Goal: Communication & Community: Answer question/provide support

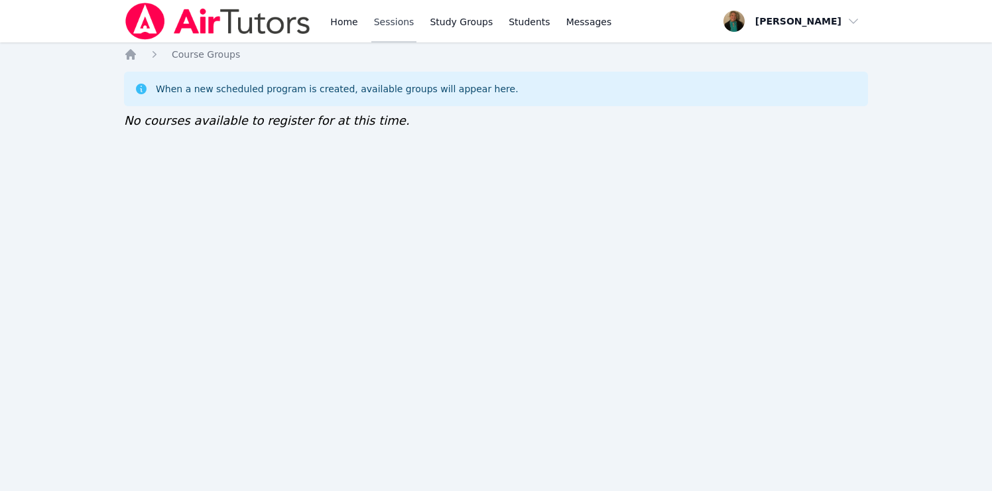
click at [393, 23] on link "Sessions" at bounding box center [395, 21] width 46 height 42
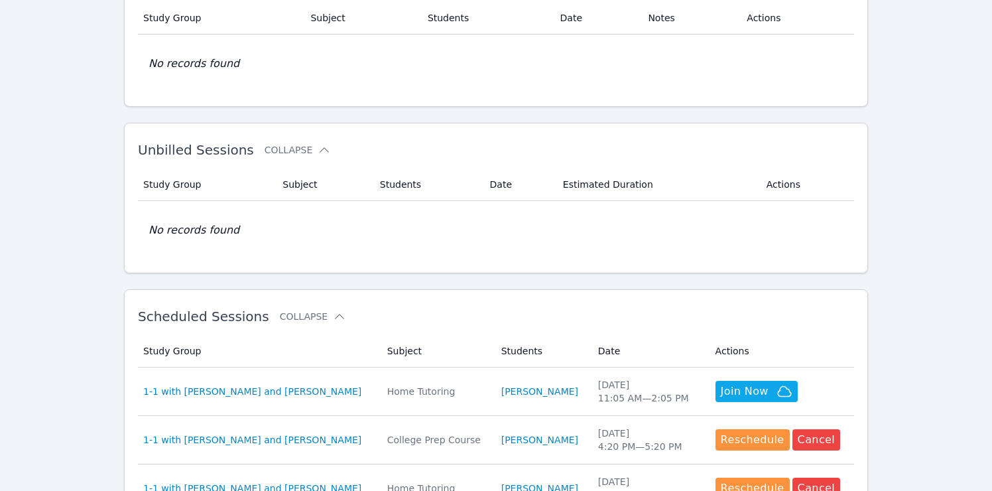
scroll to position [117, 0]
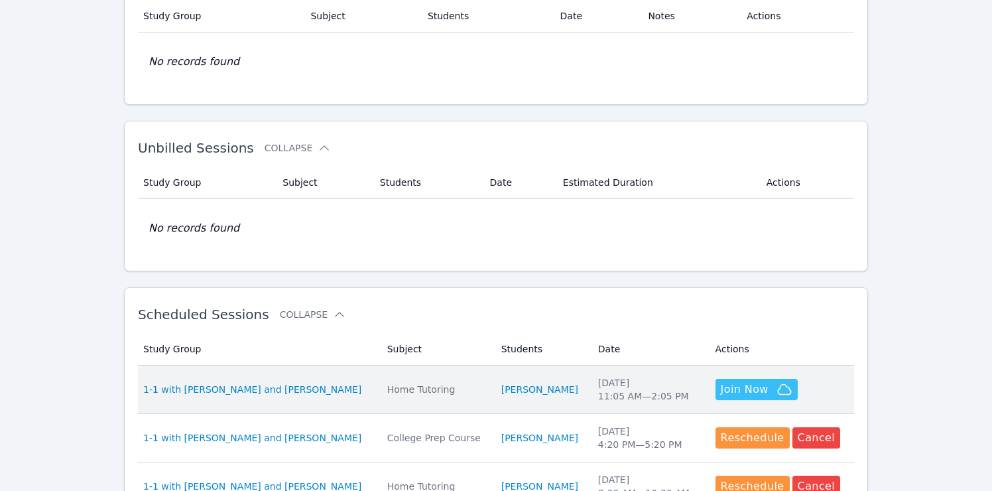
click at [737, 389] on span "Join Now" at bounding box center [745, 389] width 48 height 16
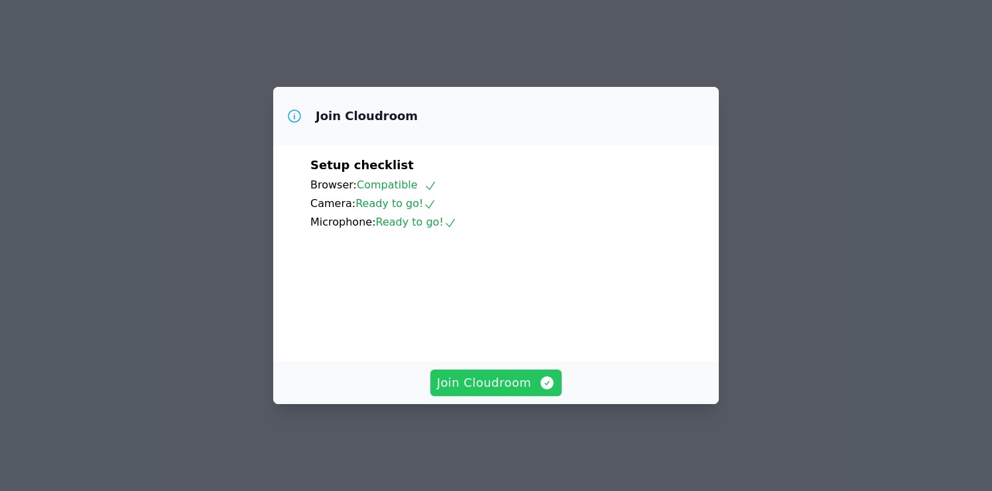
click at [518, 391] on span "Join Cloudroom" at bounding box center [496, 382] width 119 height 19
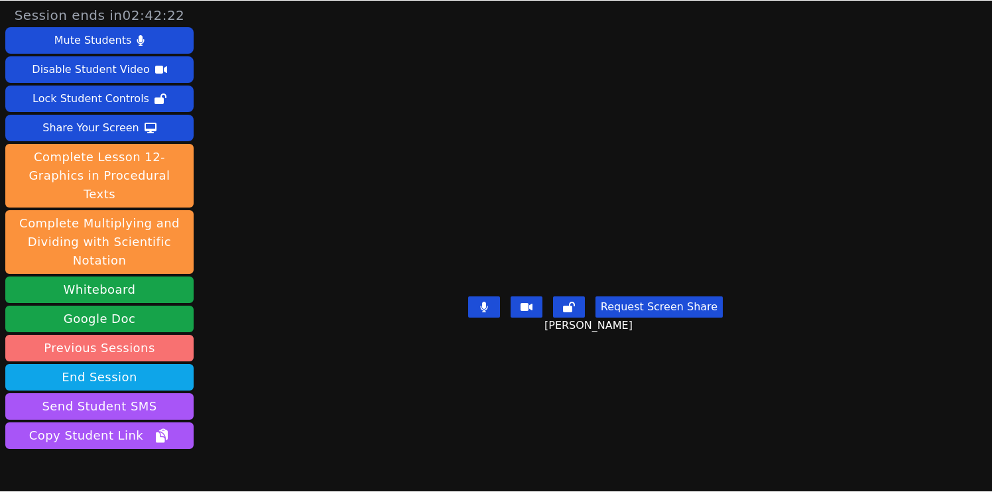
scroll to position [53, 0]
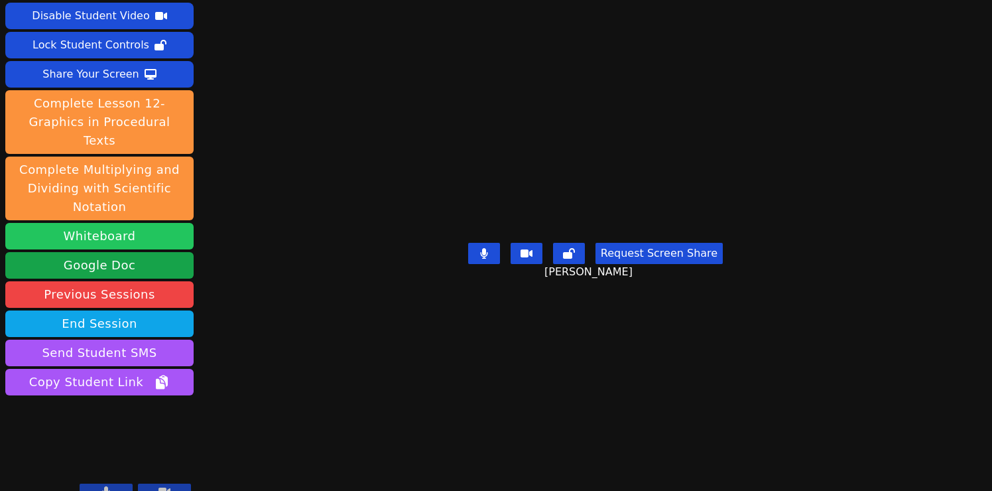
click at [134, 223] on button "Whiteboard" at bounding box center [99, 236] width 188 height 27
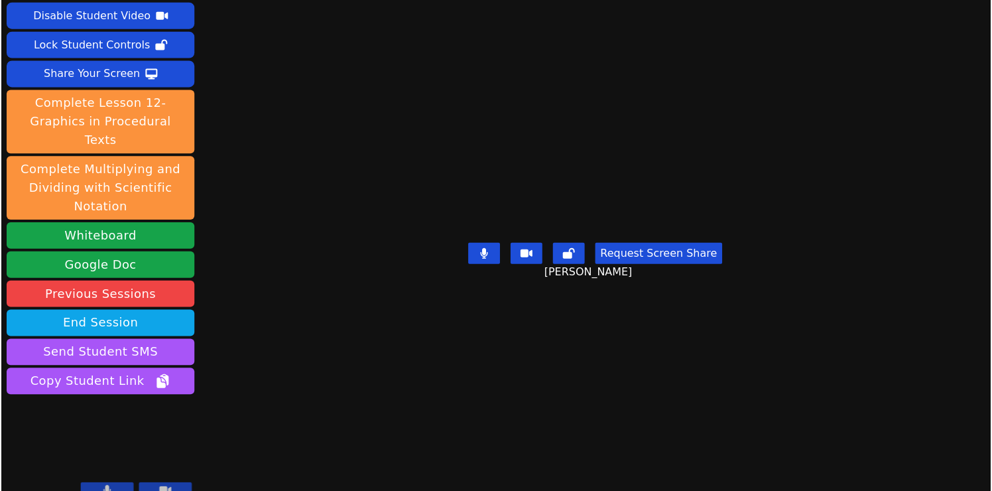
scroll to position [52, 0]
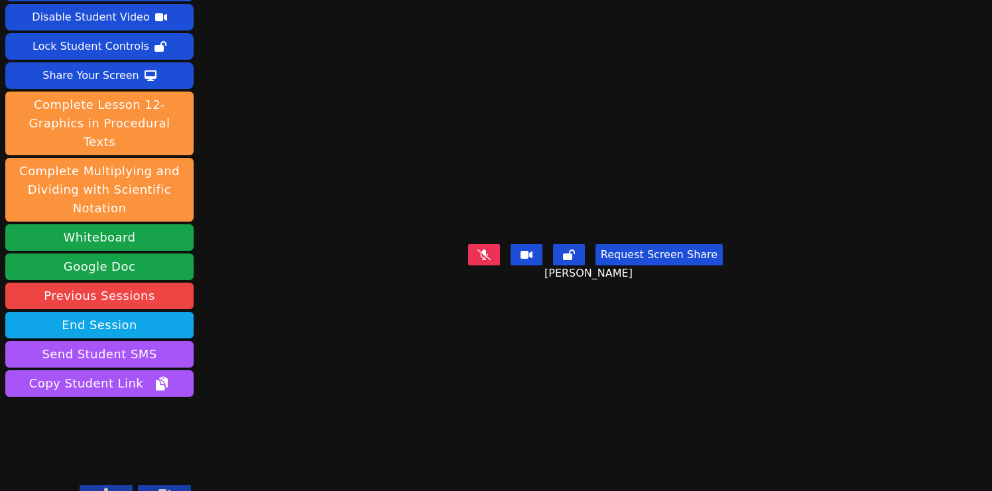
click at [107, 488] on icon at bounding box center [106, 493] width 7 height 11
click at [164, 489] on icon at bounding box center [165, 493] width 12 height 8
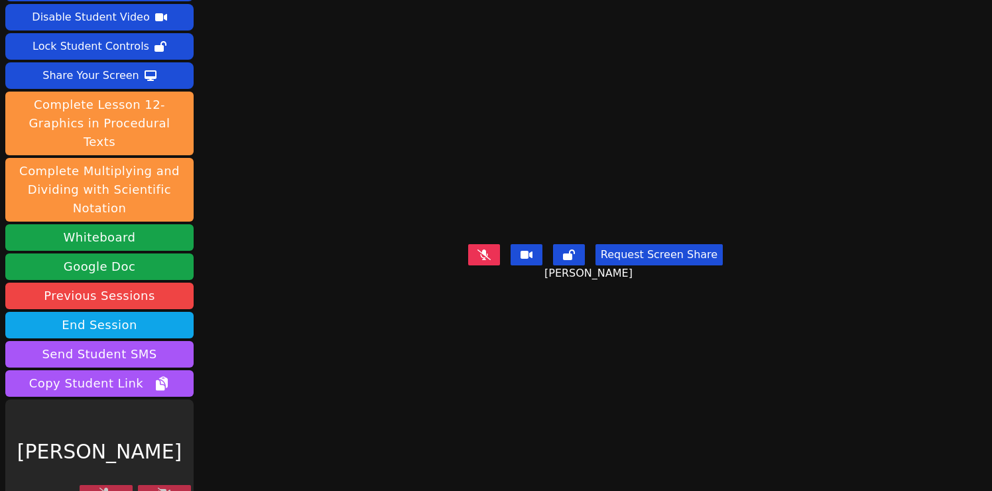
click at [167, 488] on icon at bounding box center [164, 493] width 13 height 11
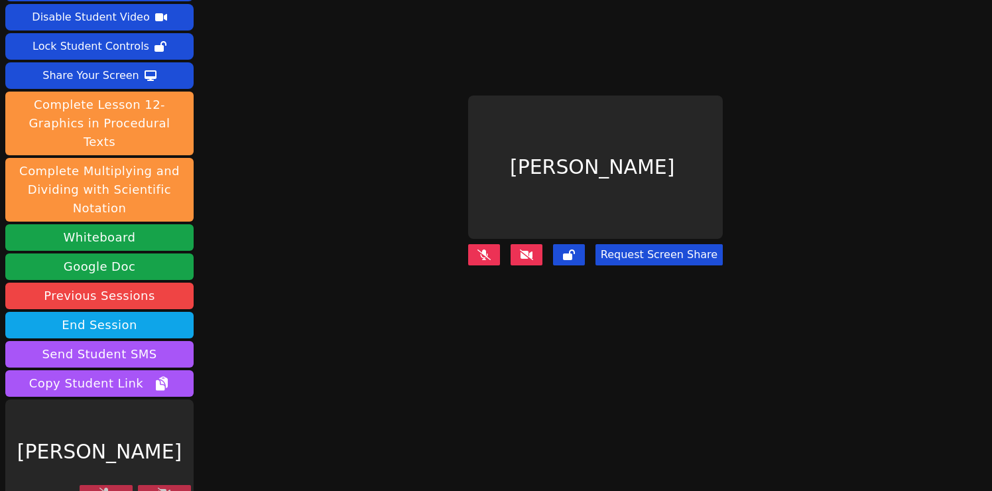
click at [167, 488] on icon at bounding box center [164, 493] width 13 height 11
click at [165, 488] on icon at bounding box center [164, 493] width 13 height 11
click at [167, 488] on icon at bounding box center [164, 493] width 13 height 11
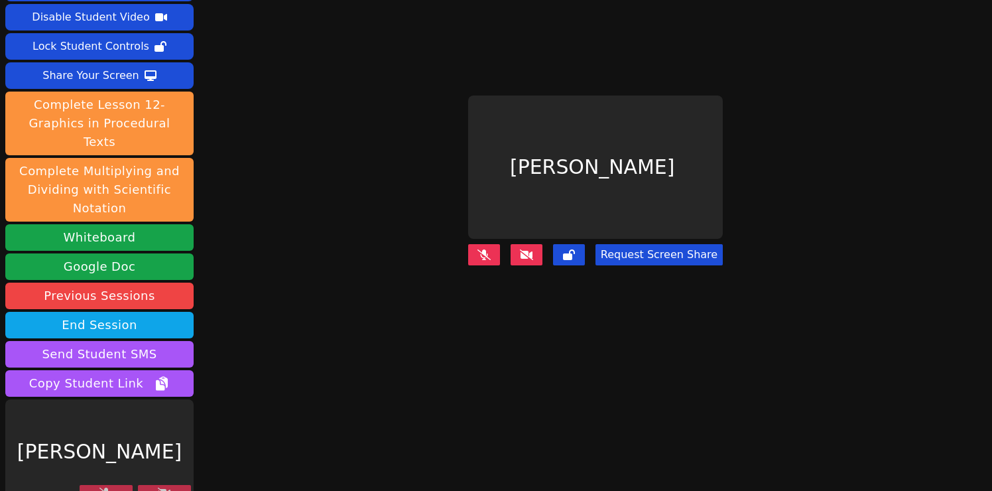
click at [170, 488] on icon at bounding box center [164, 493] width 13 height 11
click at [169, 488] on icon at bounding box center [164, 493] width 13 height 11
click at [113, 485] on button at bounding box center [106, 493] width 53 height 16
click at [168, 488] on icon at bounding box center [164, 493] width 13 height 11
click at [169, 488] on icon at bounding box center [164, 493] width 13 height 11
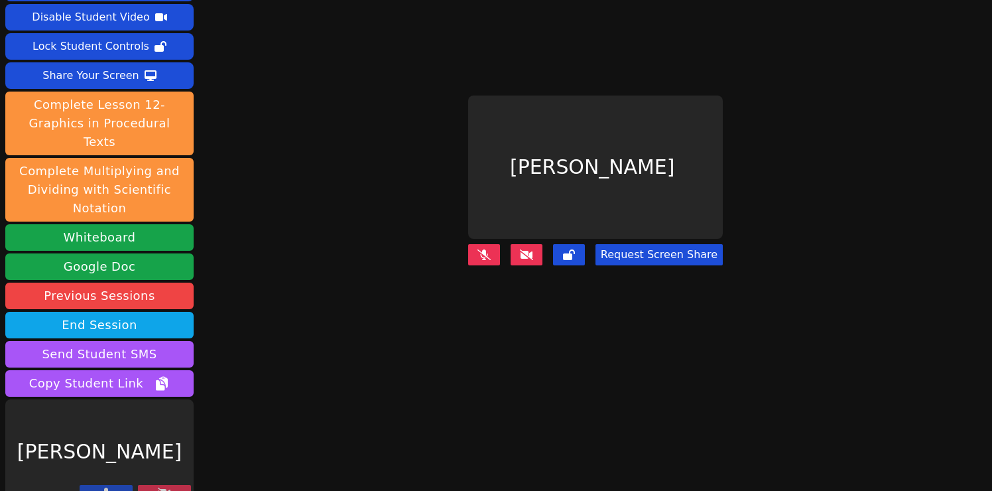
click at [169, 488] on icon at bounding box center [164, 493] width 13 height 11
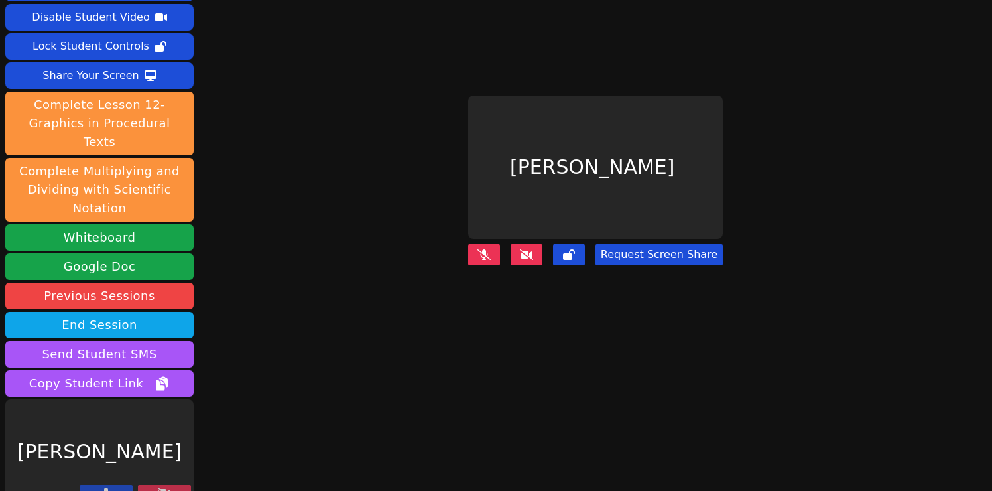
click at [101, 485] on button at bounding box center [106, 493] width 53 height 16
click at [157, 485] on button at bounding box center [164, 493] width 53 height 16
